Goal: Task Accomplishment & Management: Manage account settings

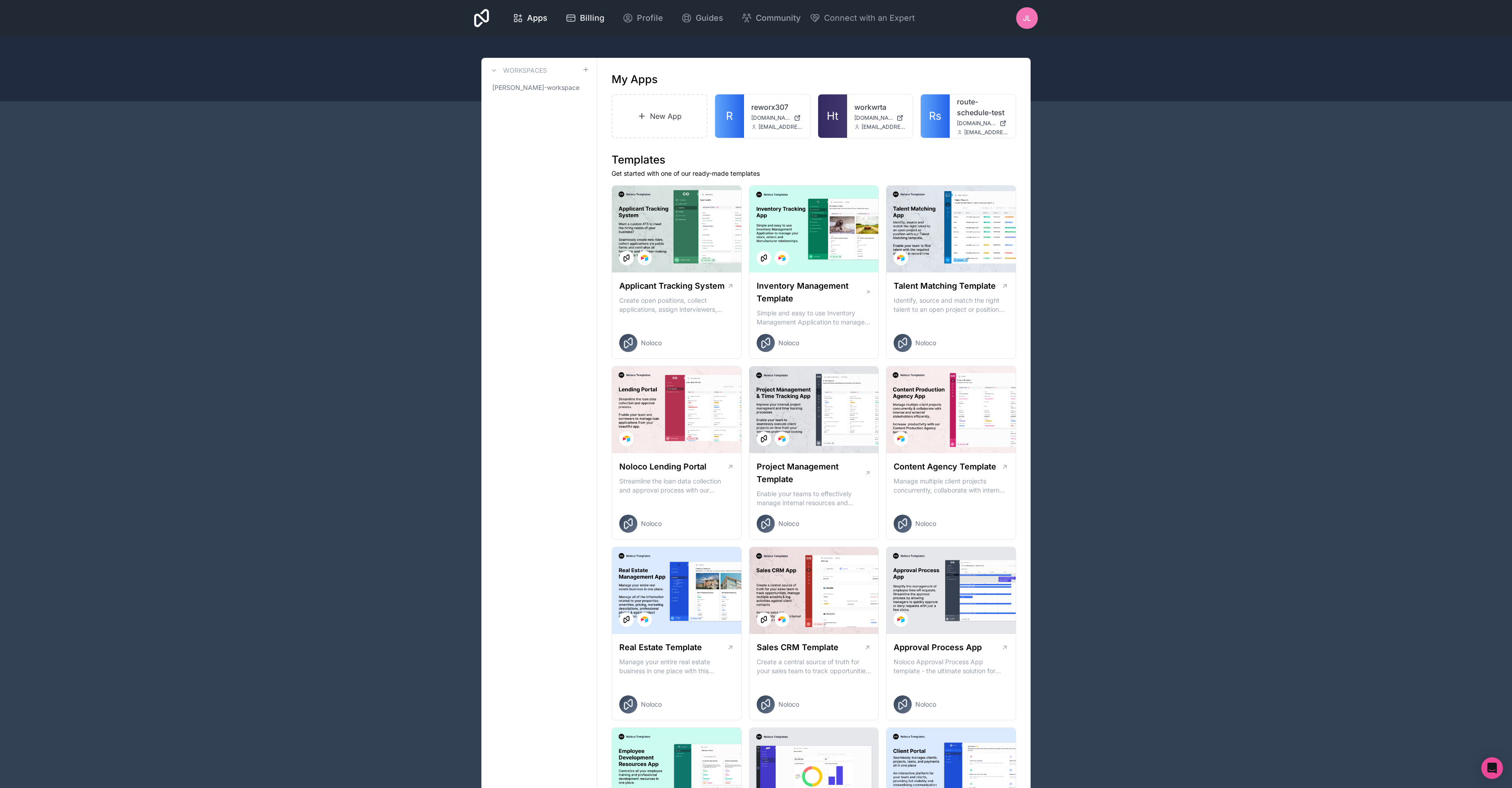
click at [601, 16] on span "Billing" at bounding box center [592, 18] width 24 height 13
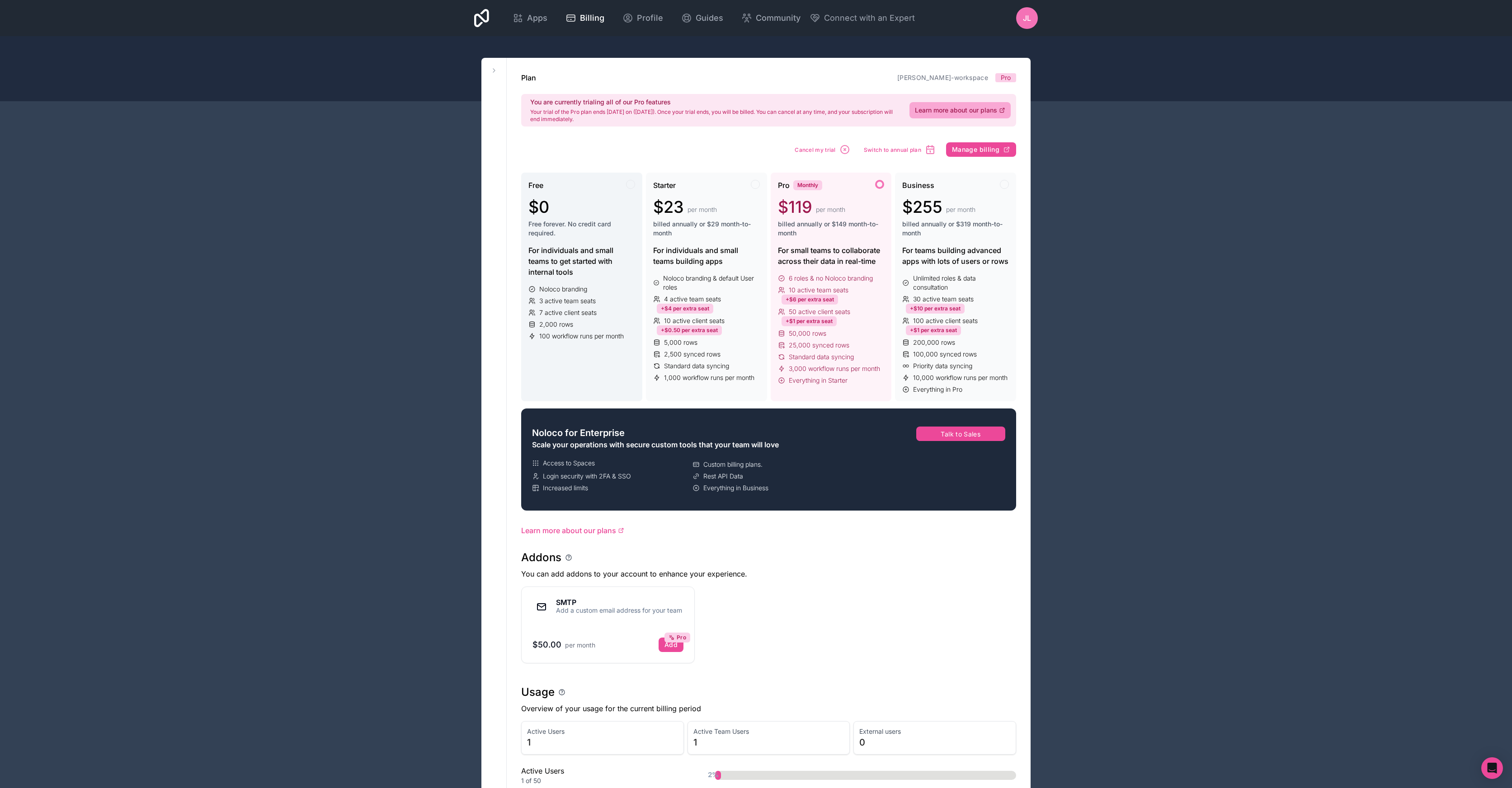
click at [549, 217] on div "$0 Free forever. No credit card required." at bounding box center [581, 218] width 106 height 40
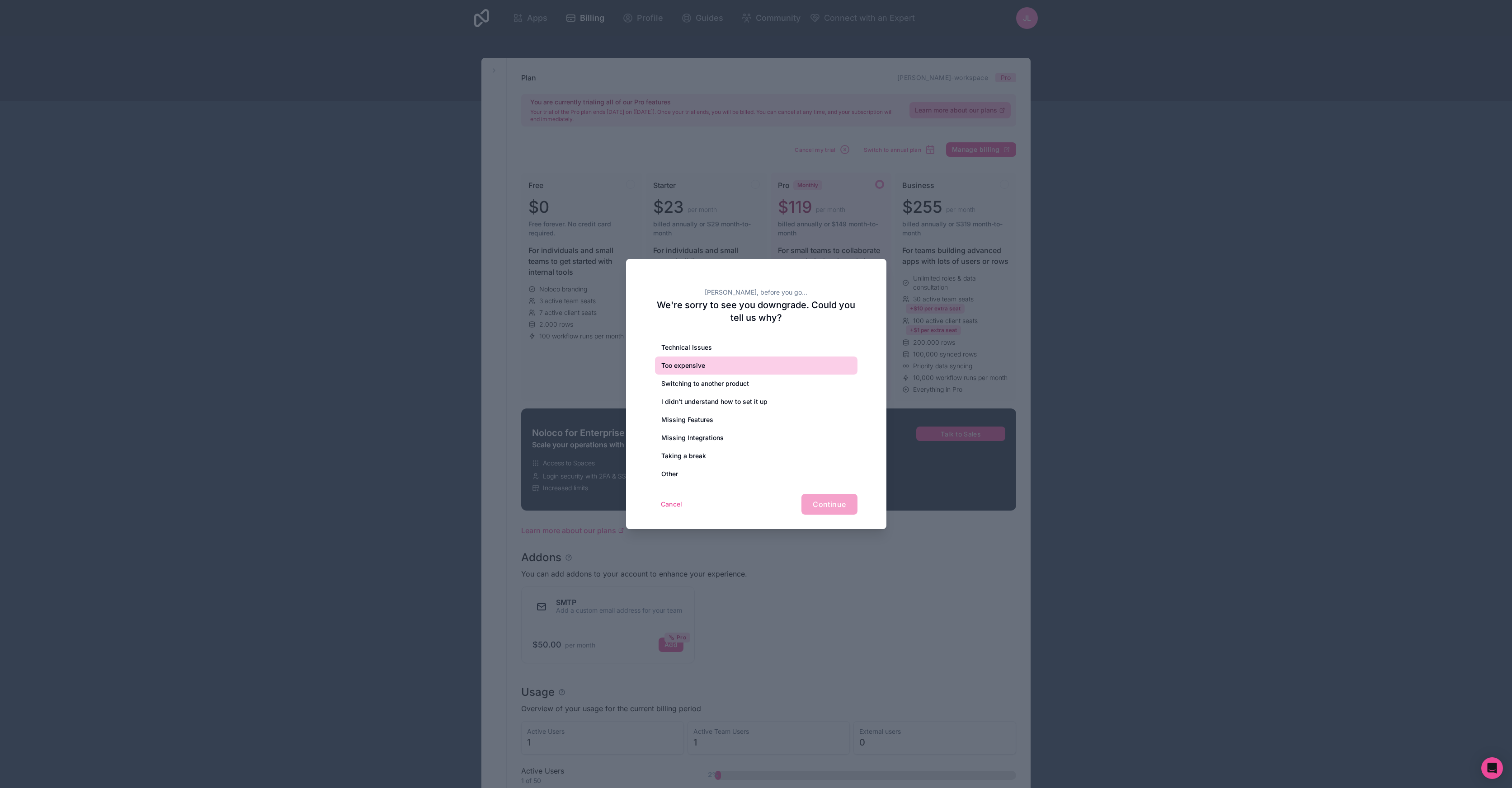
click at [714, 361] on div "Too expensive" at bounding box center [756, 365] width 202 height 18
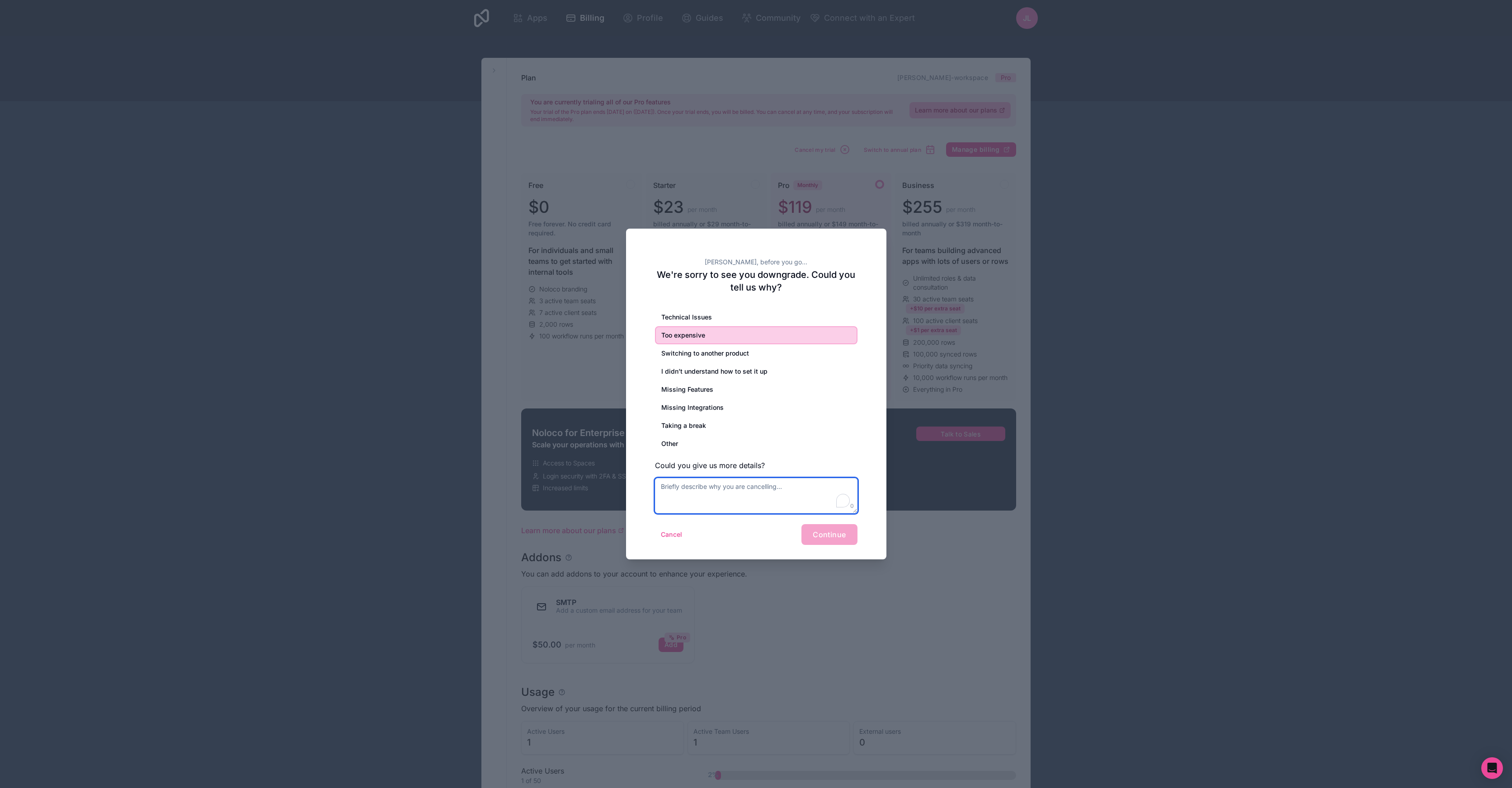
click at [746, 485] on textarea "To enrich screen reader interactions, please activate Accessibility in Grammarl…" at bounding box center [756, 496] width 202 height 35
type textarea "I build Airtable+Stacker solutions for clients and now I am looking to switch t…"
click at [818, 535] on span "Continue" at bounding box center [829, 535] width 33 height 9
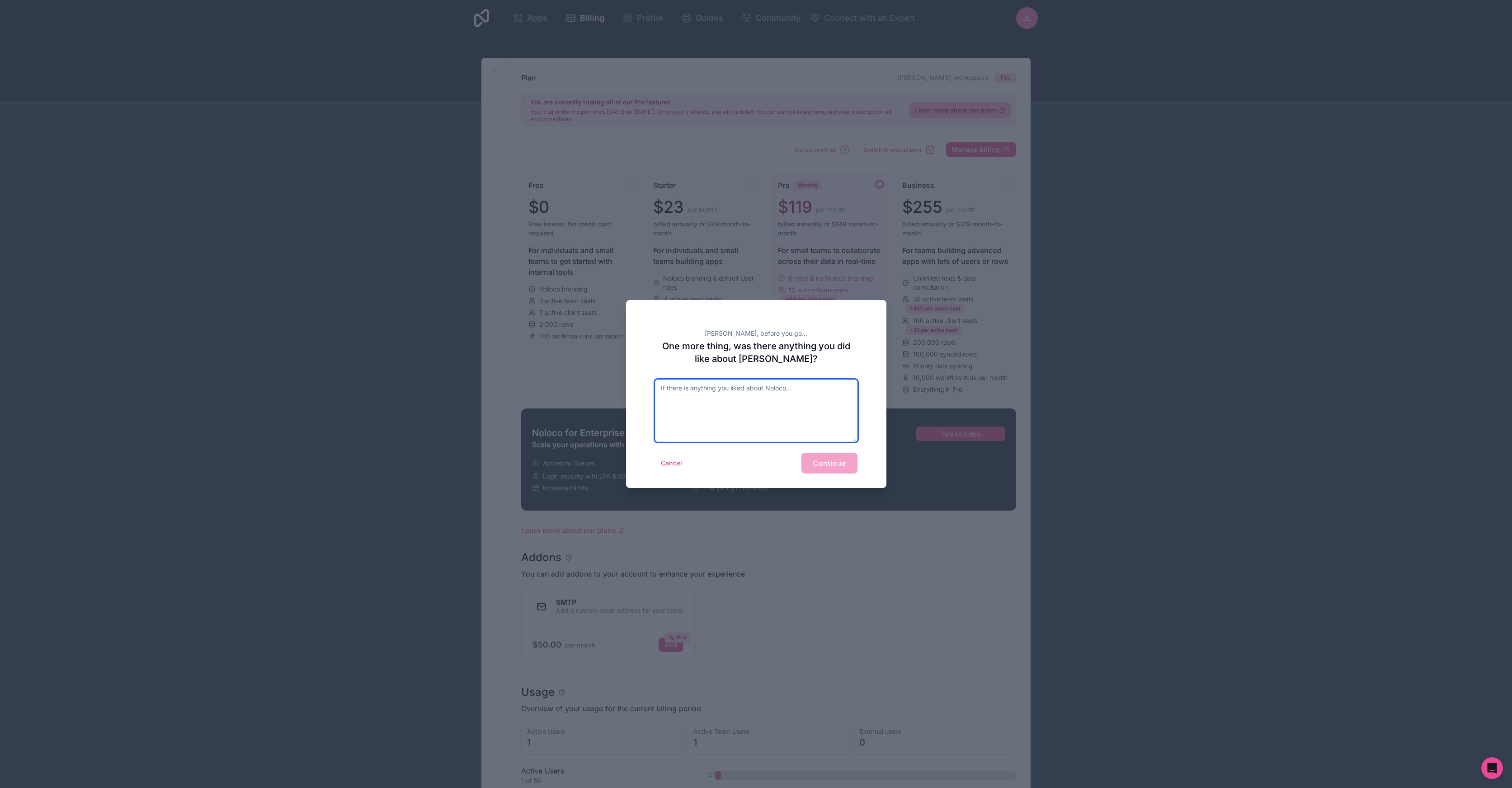
click at [698, 389] on textarea at bounding box center [756, 411] width 202 height 62
type textarea "Not enough time to trial"
click at [814, 466] on span "Continue" at bounding box center [829, 463] width 33 height 9
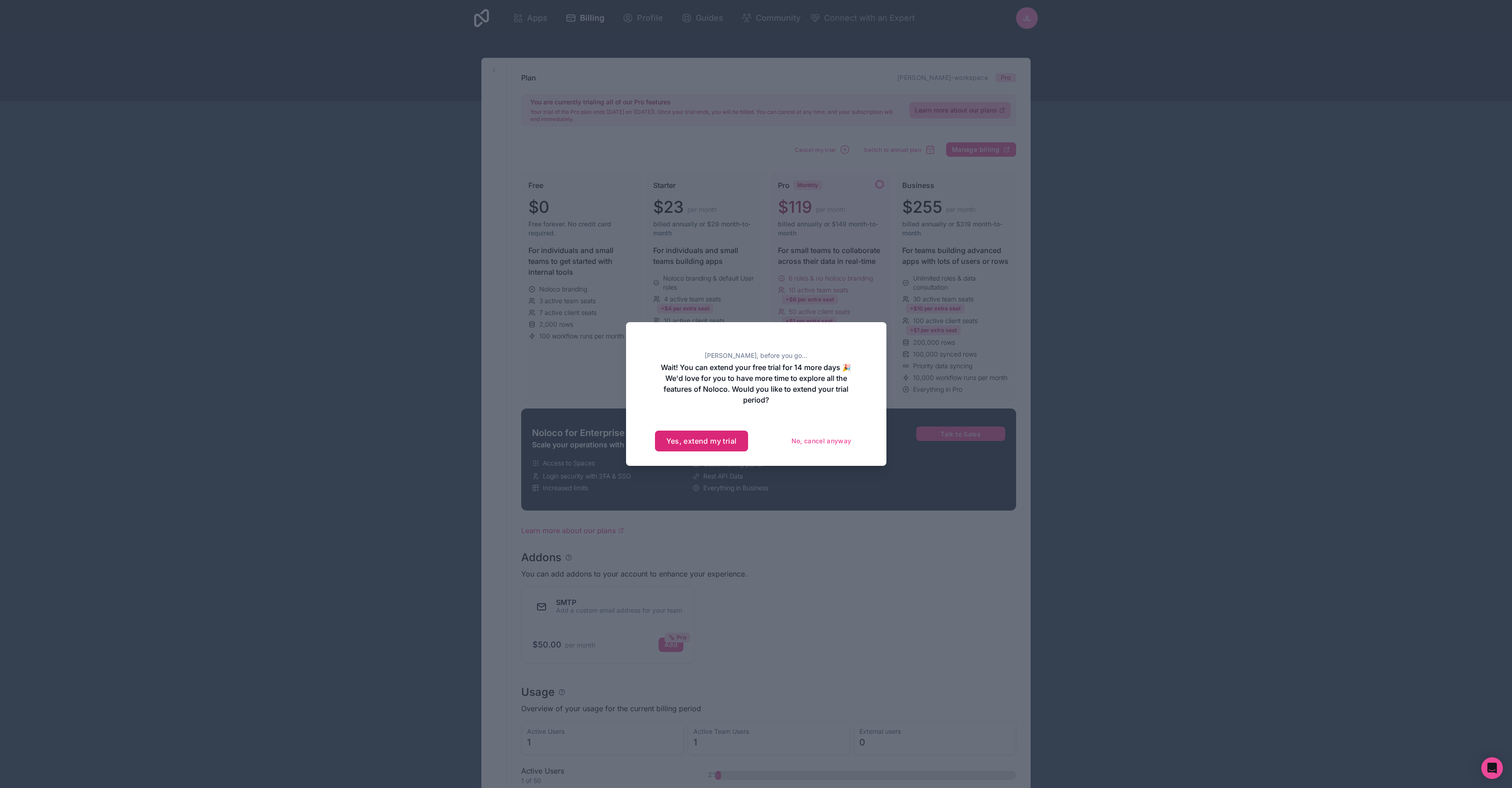
click at [733, 444] on button "Yes, extend my trial" at bounding box center [702, 441] width 93 height 21
